Goal: Task Accomplishment & Management: Use online tool/utility

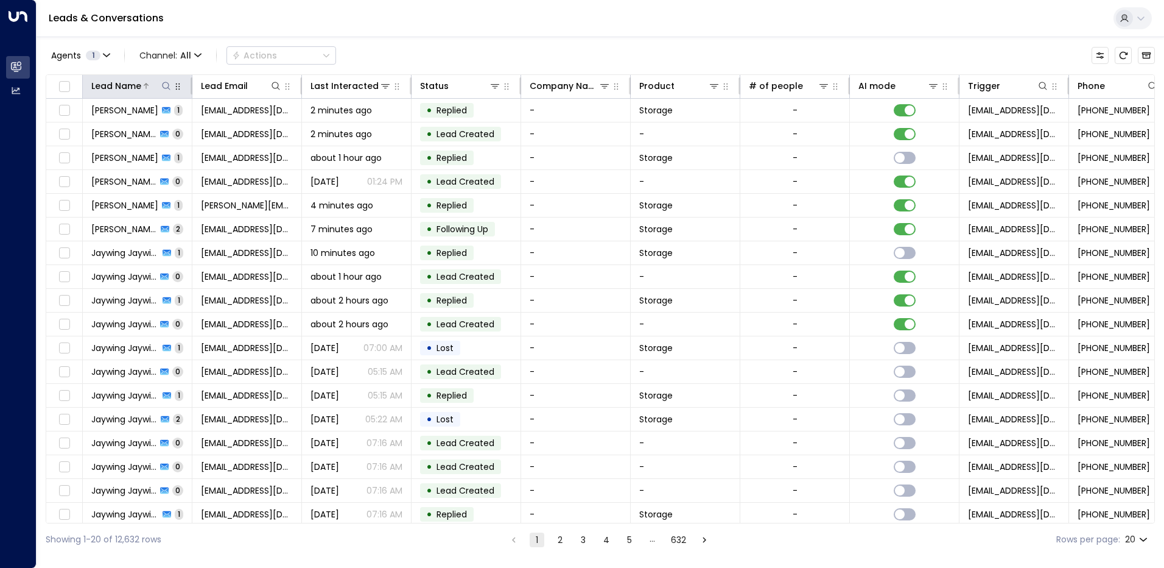
click at [163, 83] on icon at bounding box center [166, 86] width 10 height 10
click at [112, 135] on input "text" at bounding box center [166, 130] width 168 height 23
type input "*******"
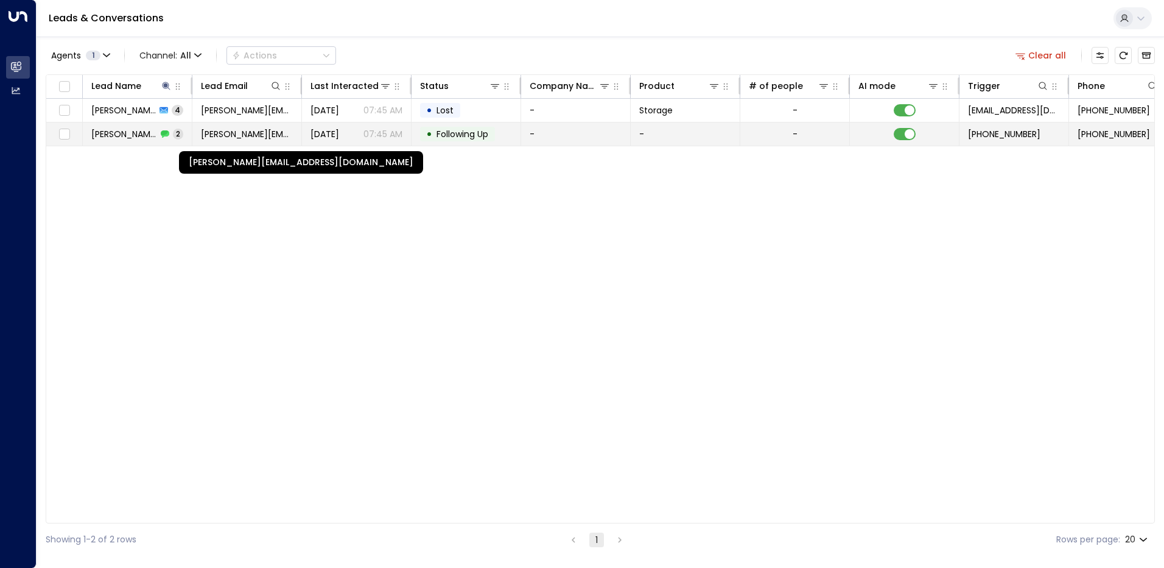
click at [262, 135] on span "[PERSON_NAME][EMAIL_ADDRESS][DOMAIN_NAME]" at bounding box center [247, 134] width 92 height 12
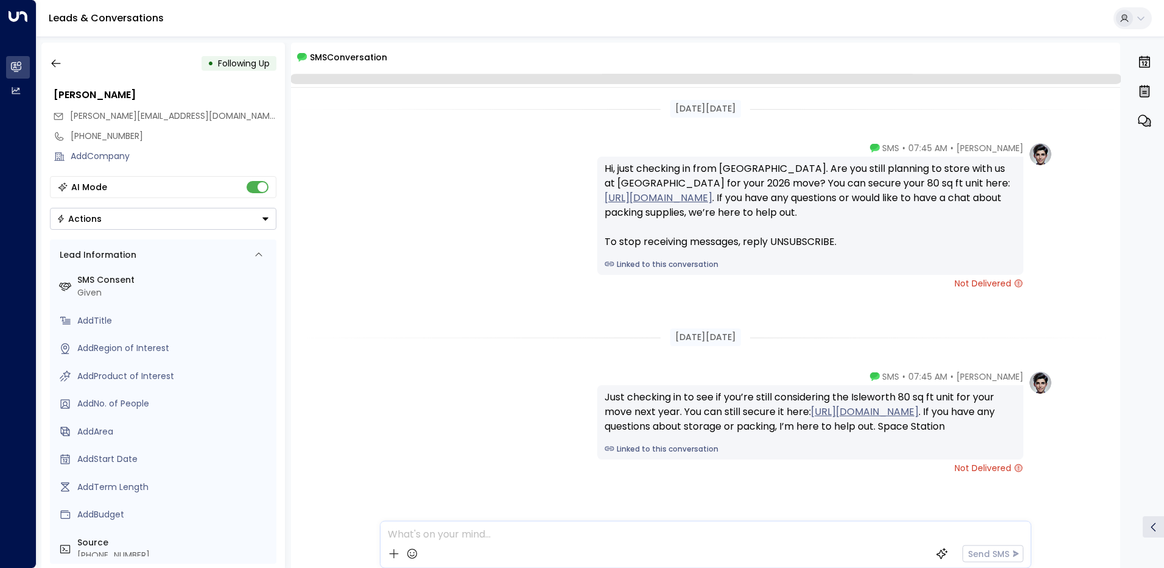
scroll to position [43, 0]
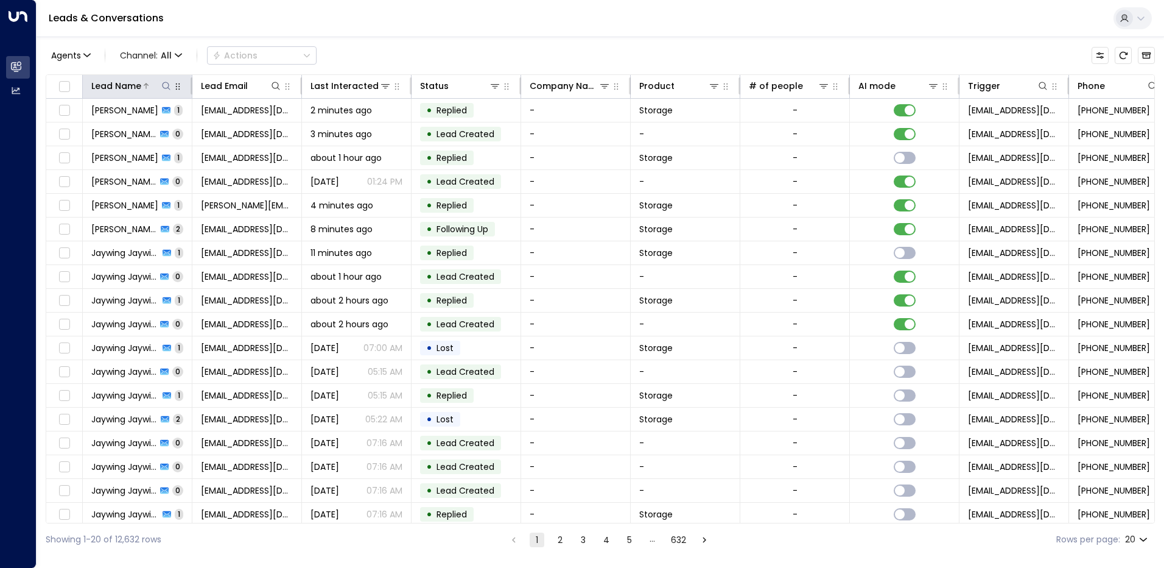
click at [125, 88] on div "Lead Name" at bounding box center [116, 86] width 50 height 15
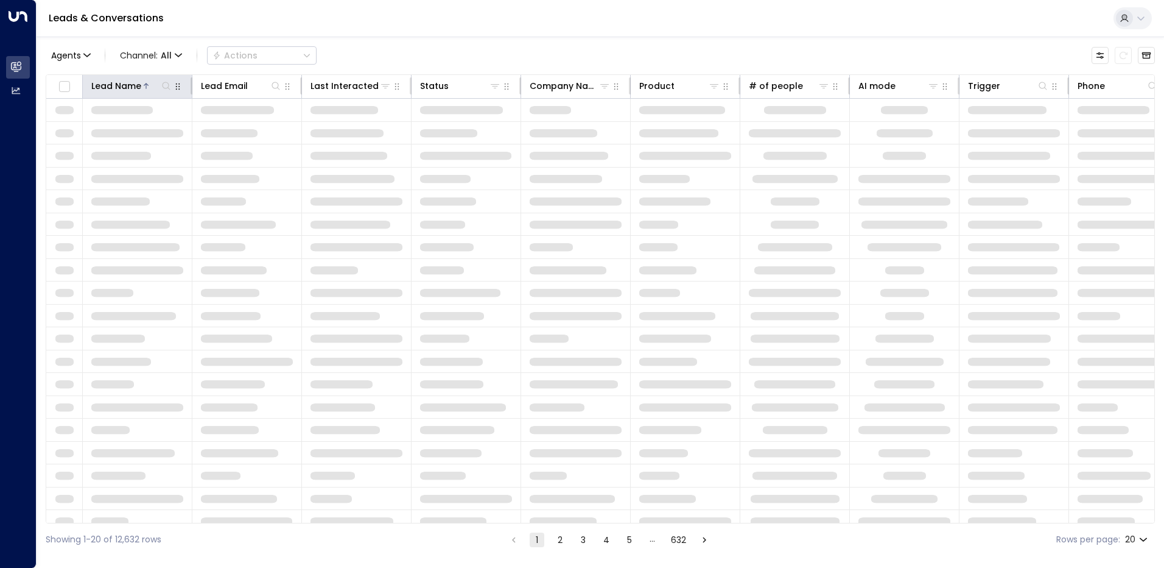
click at [125, 88] on div "Lead Name" at bounding box center [116, 86] width 50 height 15
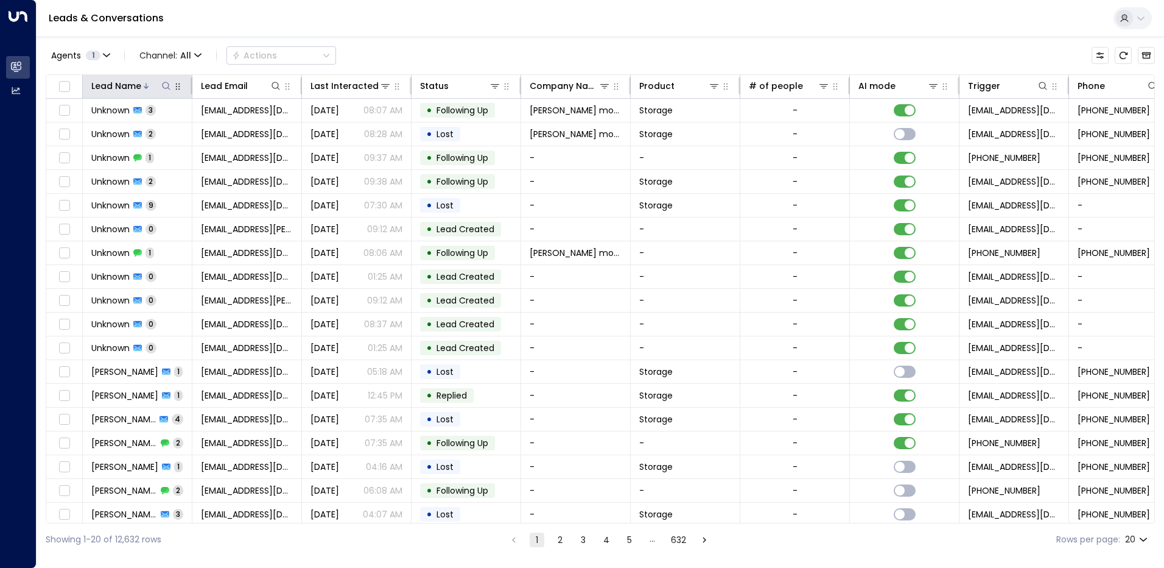
click at [166, 85] on icon at bounding box center [166, 86] width 10 height 10
click at [116, 129] on input "text" at bounding box center [166, 130] width 168 height 23
type input "*******"
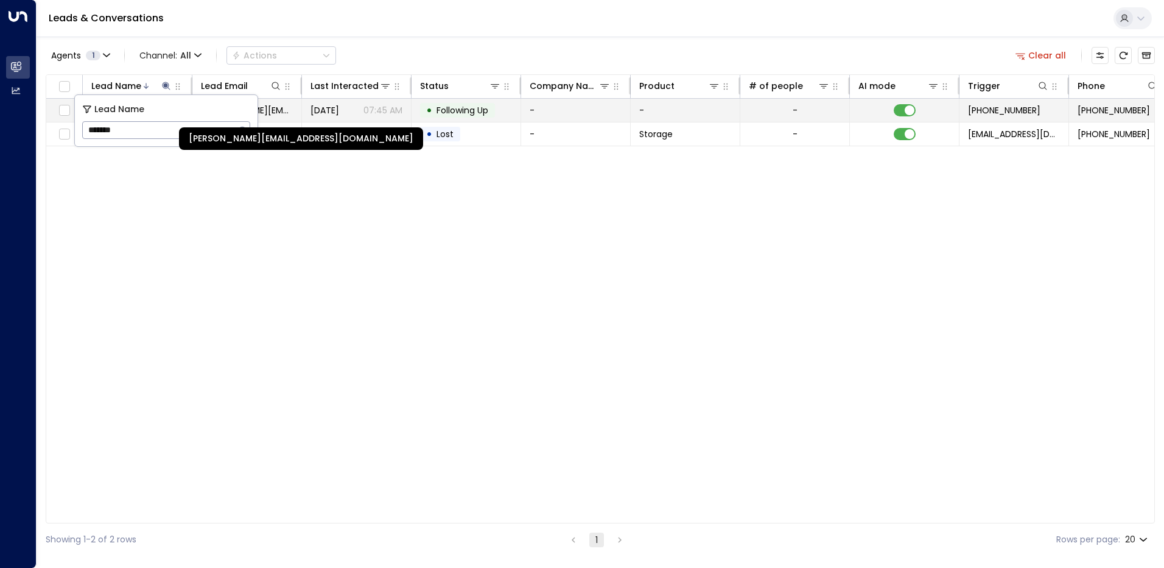
click at [284, 112] on span "[PERSON_NAME][EMAIL_ADDRESS][DOMAIN_NAME]" at bounding box center [247, 110] width 92 height 12
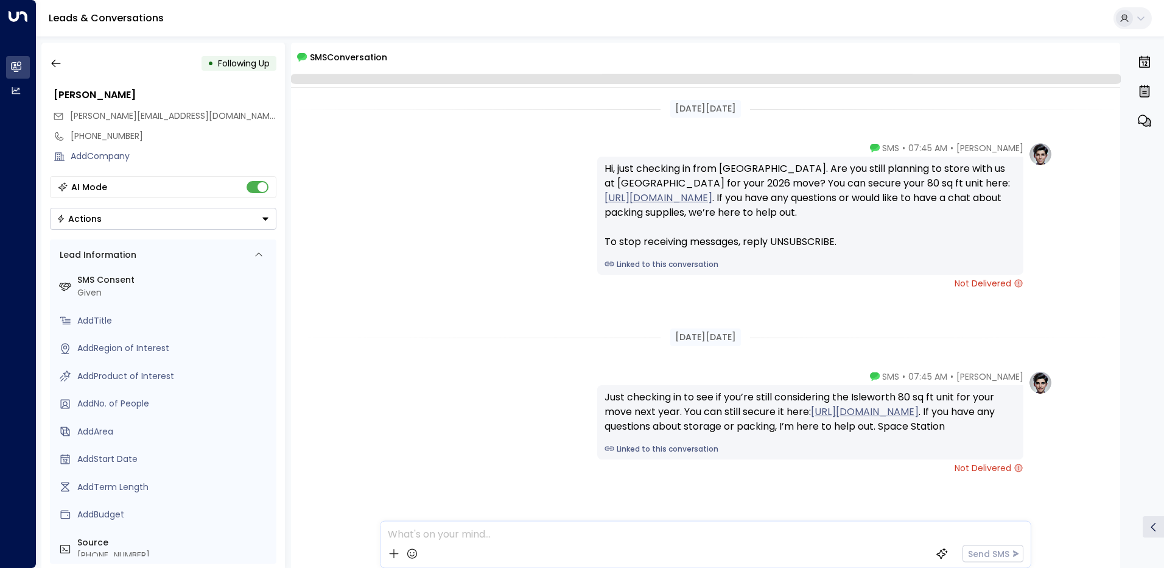
scroll to position [43, 0]
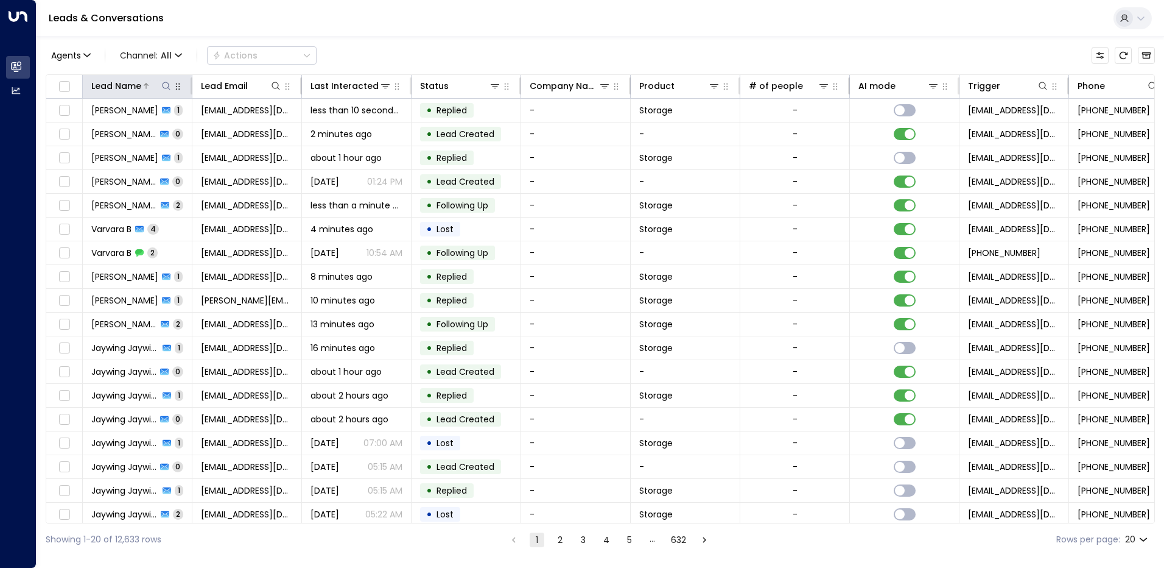
click at [166, 88] on icon at bounding box center [166, 86] width 10 height 10
click at [115, 132] on input "text" at bounding box center [166, 130] width 168 height 23
type input "******"
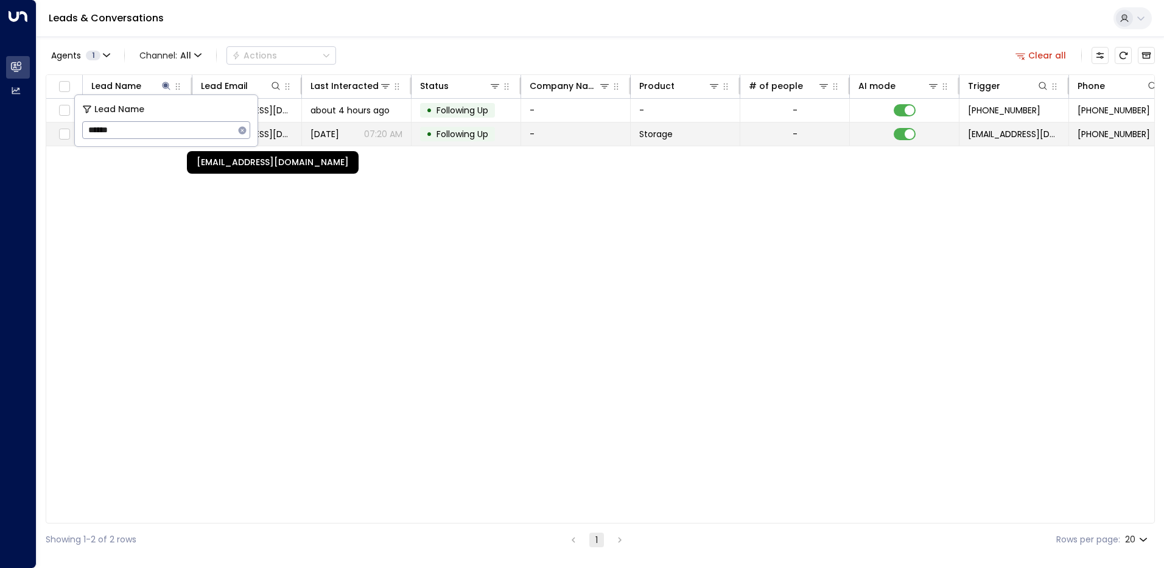
click at [276, 133] on span "onurturgul@gmail.com" at bounding box center [247, 134] width 92 height 12
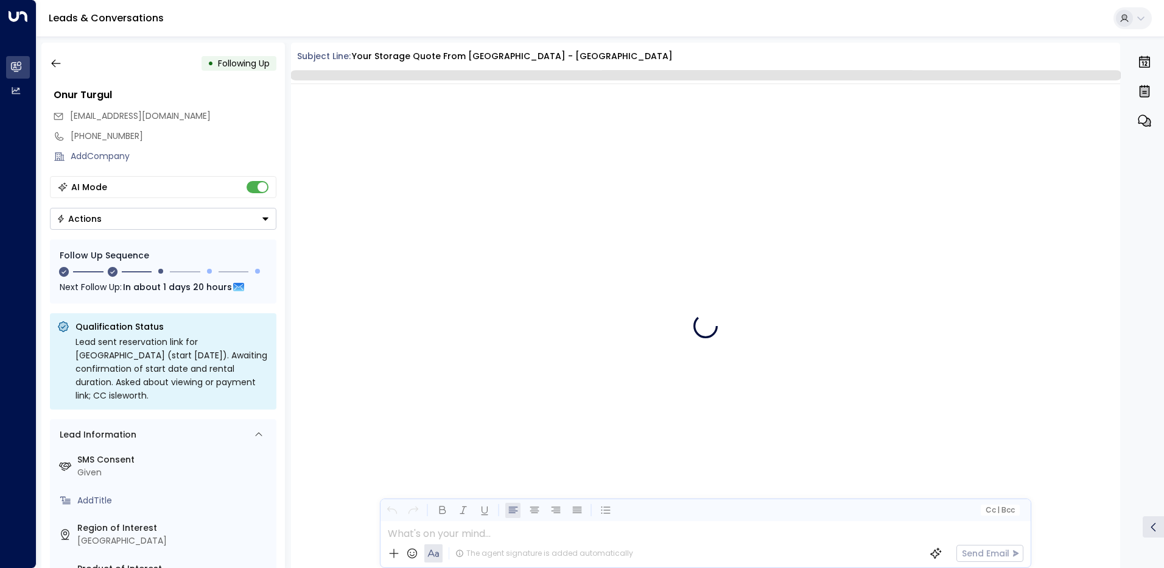
scroll to position [1273, 0]
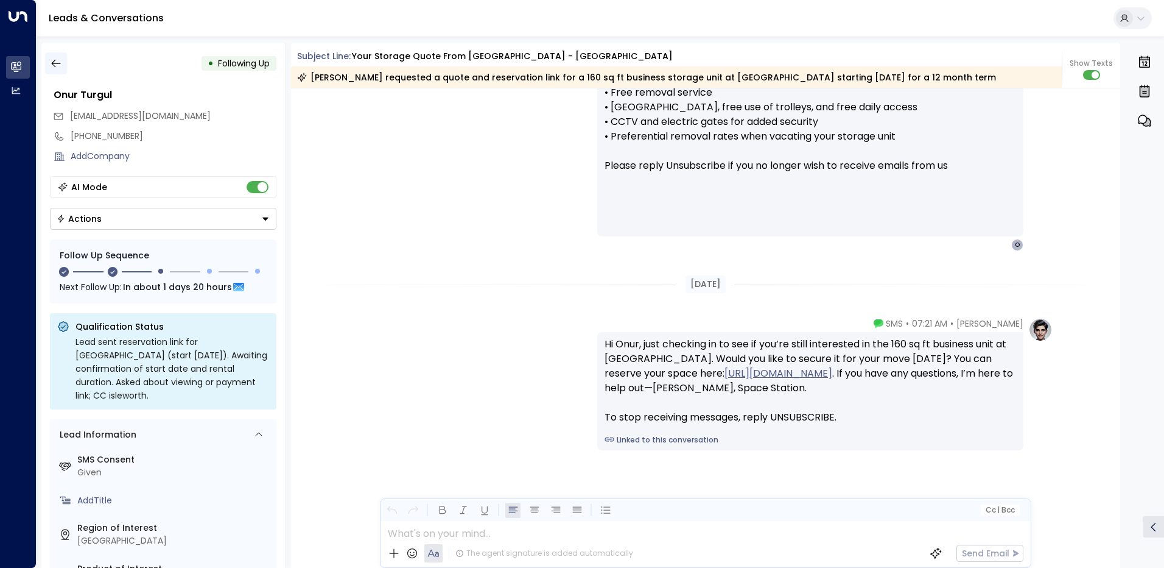
click at [59, 62] on icon "button" at bounding box center [56, 63] width 12 height 12
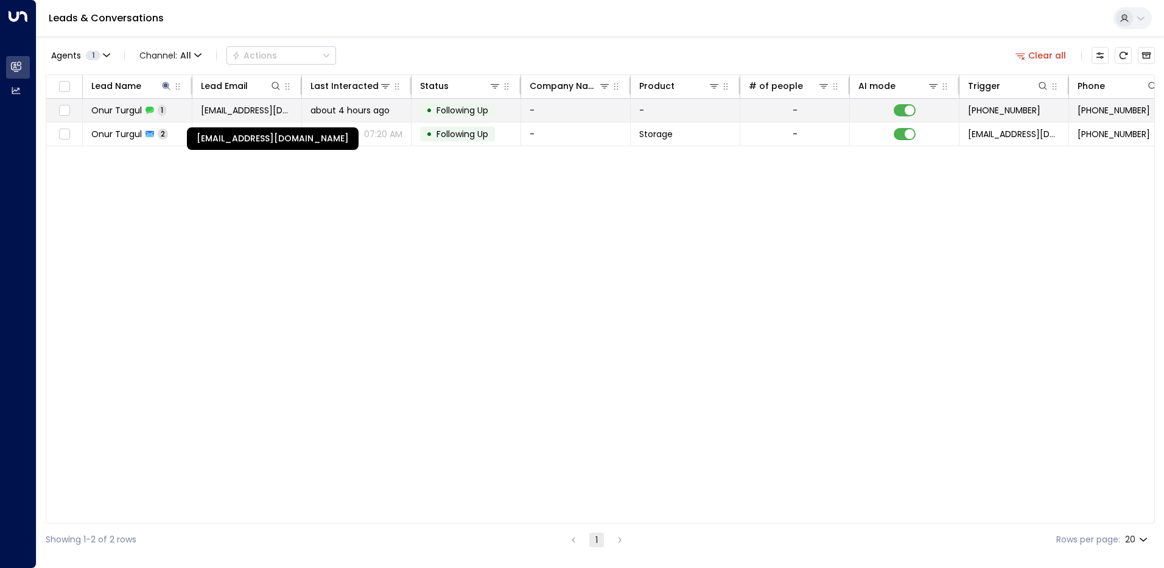
click at [218, 110] on span "onurturgul@gmail.com" at bounding box center [247, 110] width 92 height 12
